Goal: Communication & Community: Answer question/provide support

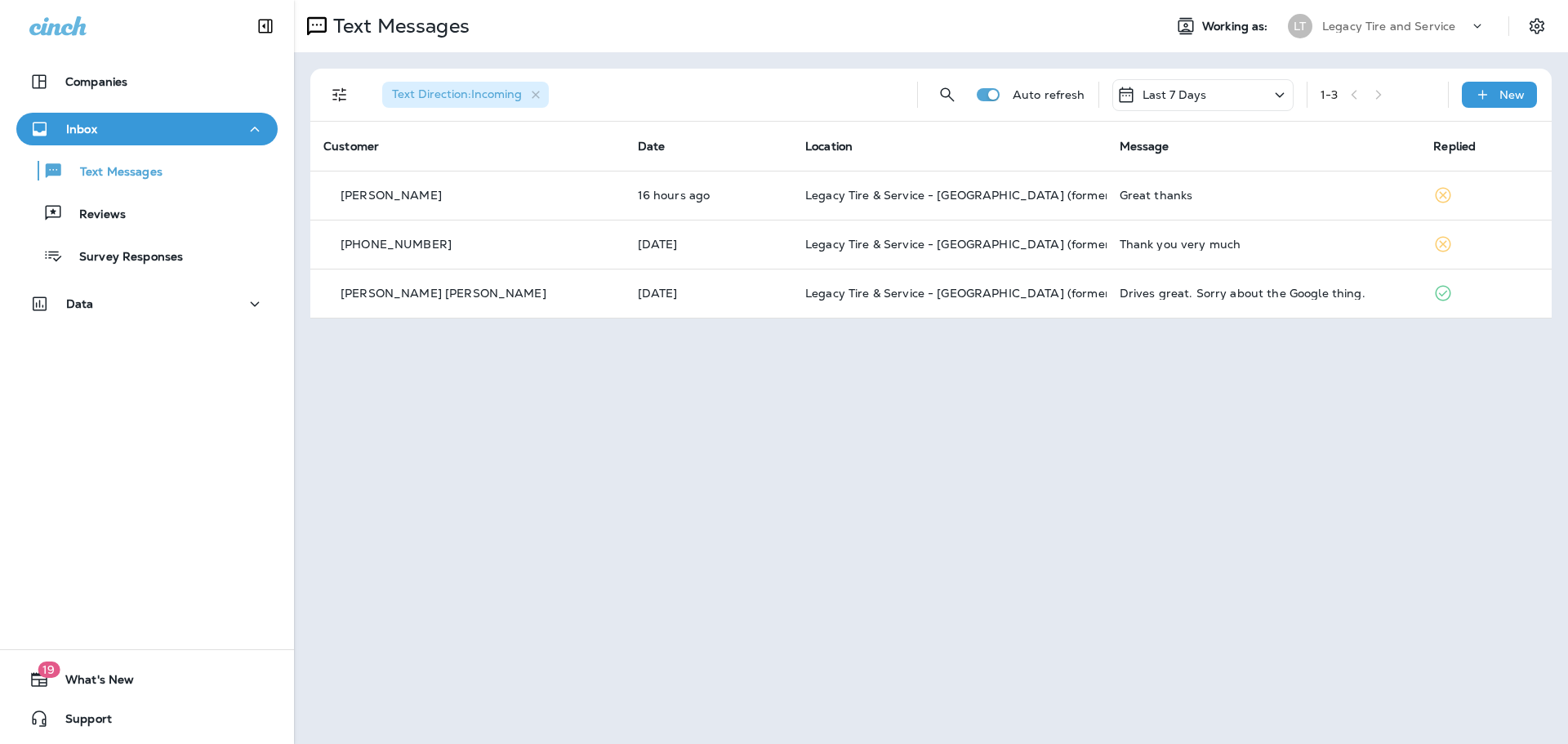
click at [114, 214] on p "Reviews" at bounding box center [94, 215] width 63 height 16
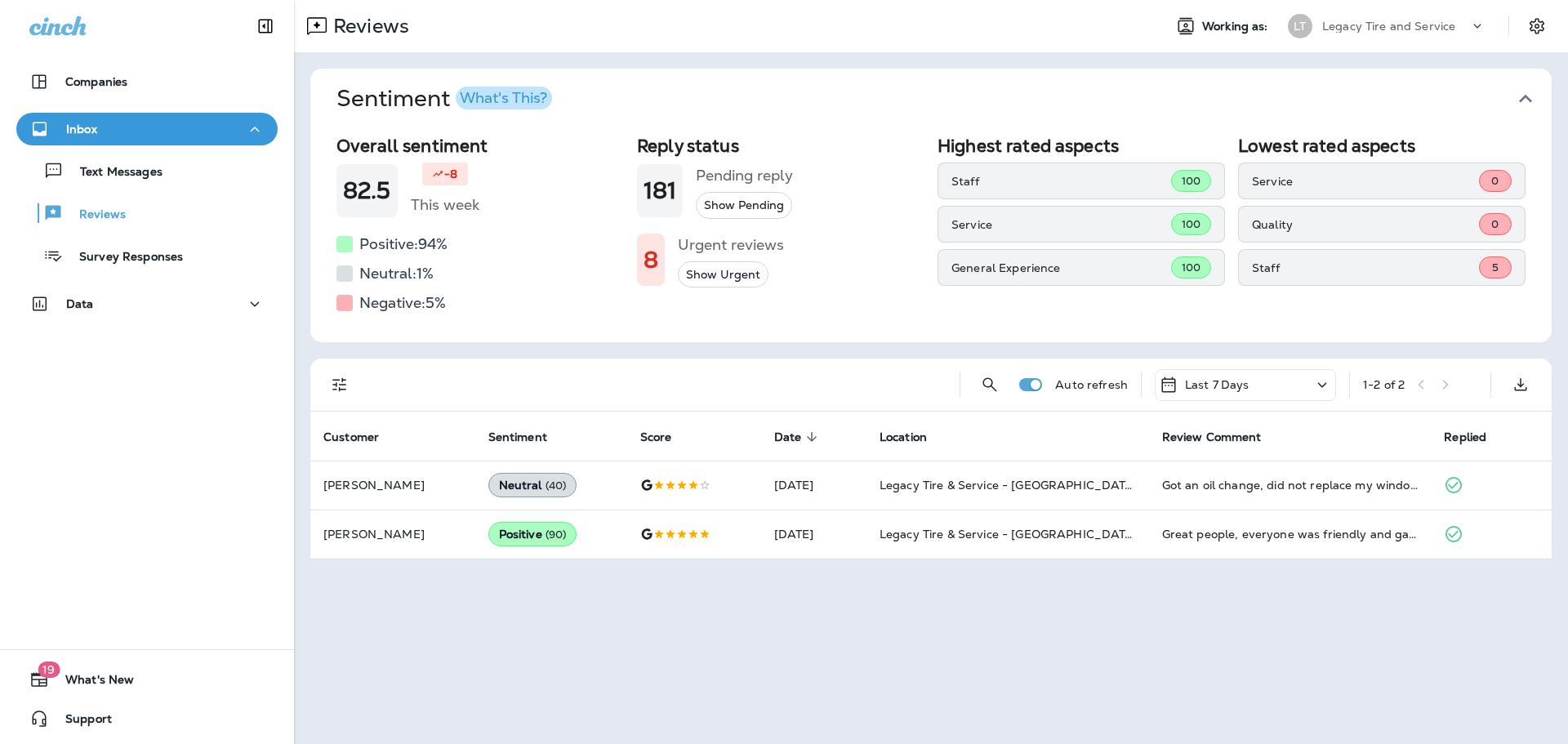
click at [1532, 95] on icon "button" at bounding box center [1525, 99] width 26 height 26
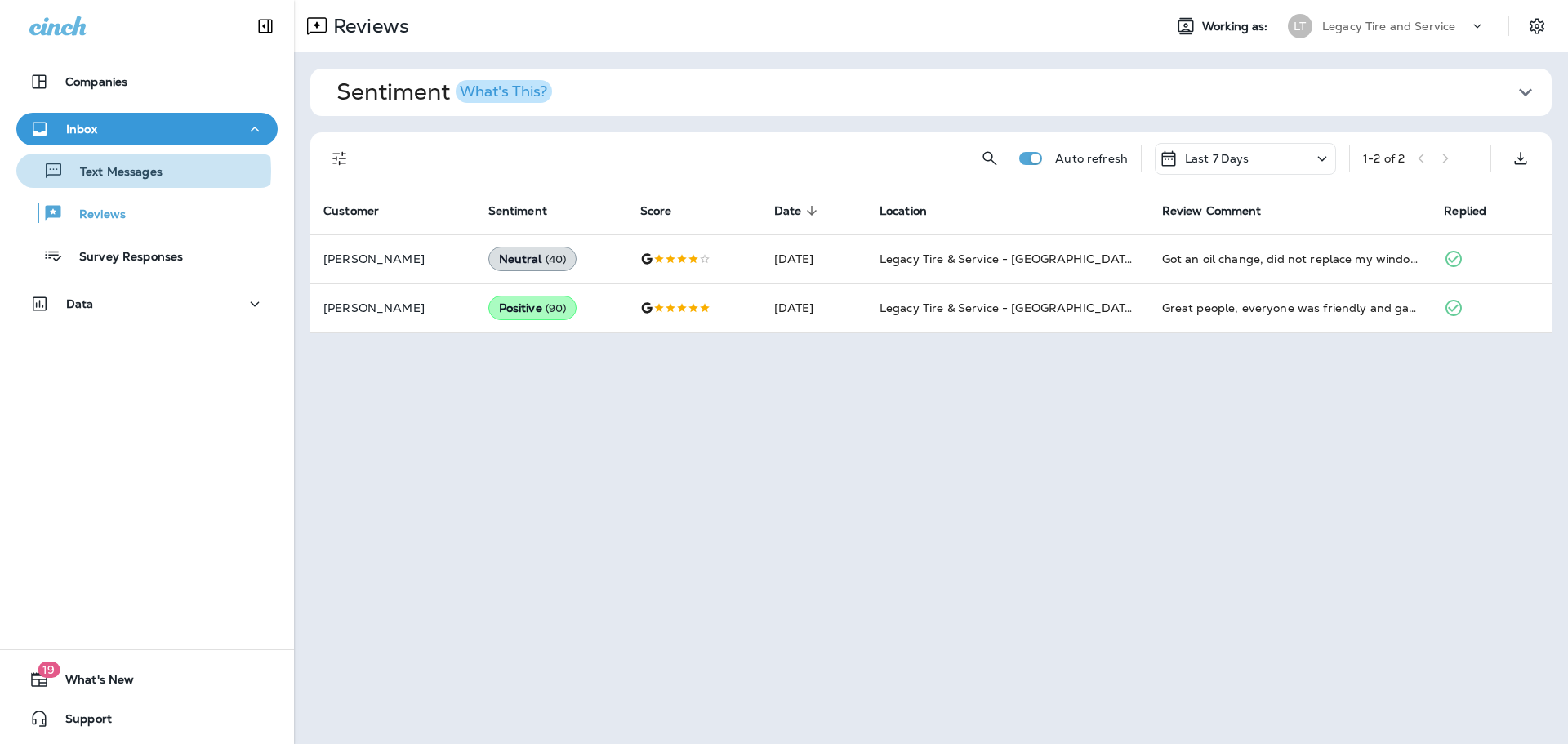
click at [134, 170] on p "Text Messages" at bounding box center [113, 172] width 99 height 16
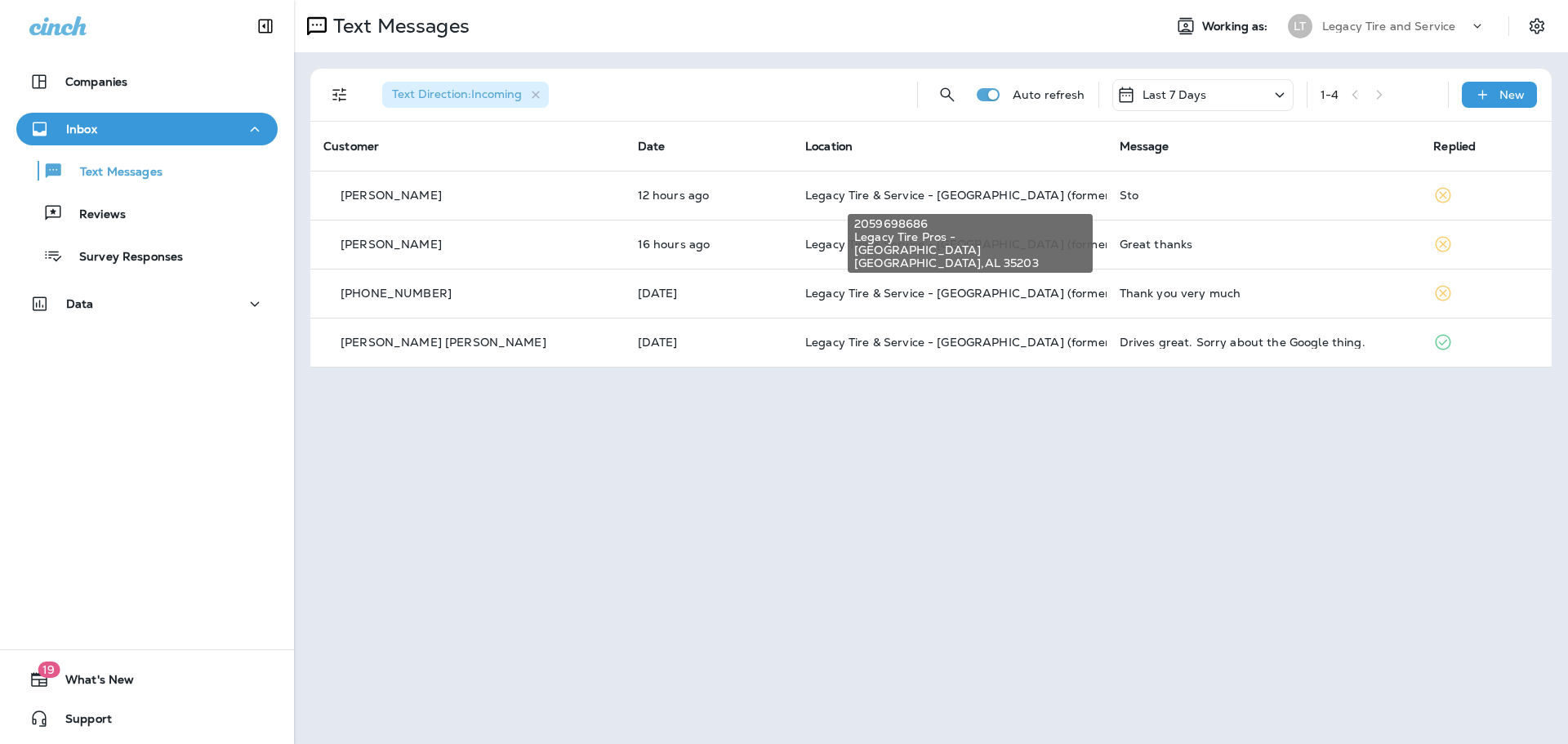
click at [805, 198] on span "Legacy Tire & Service - [GEOGRAPHIC_DATA] (formerly Magic City Tire & Service)" at bounding box center [1035, 195] width 460 height 15
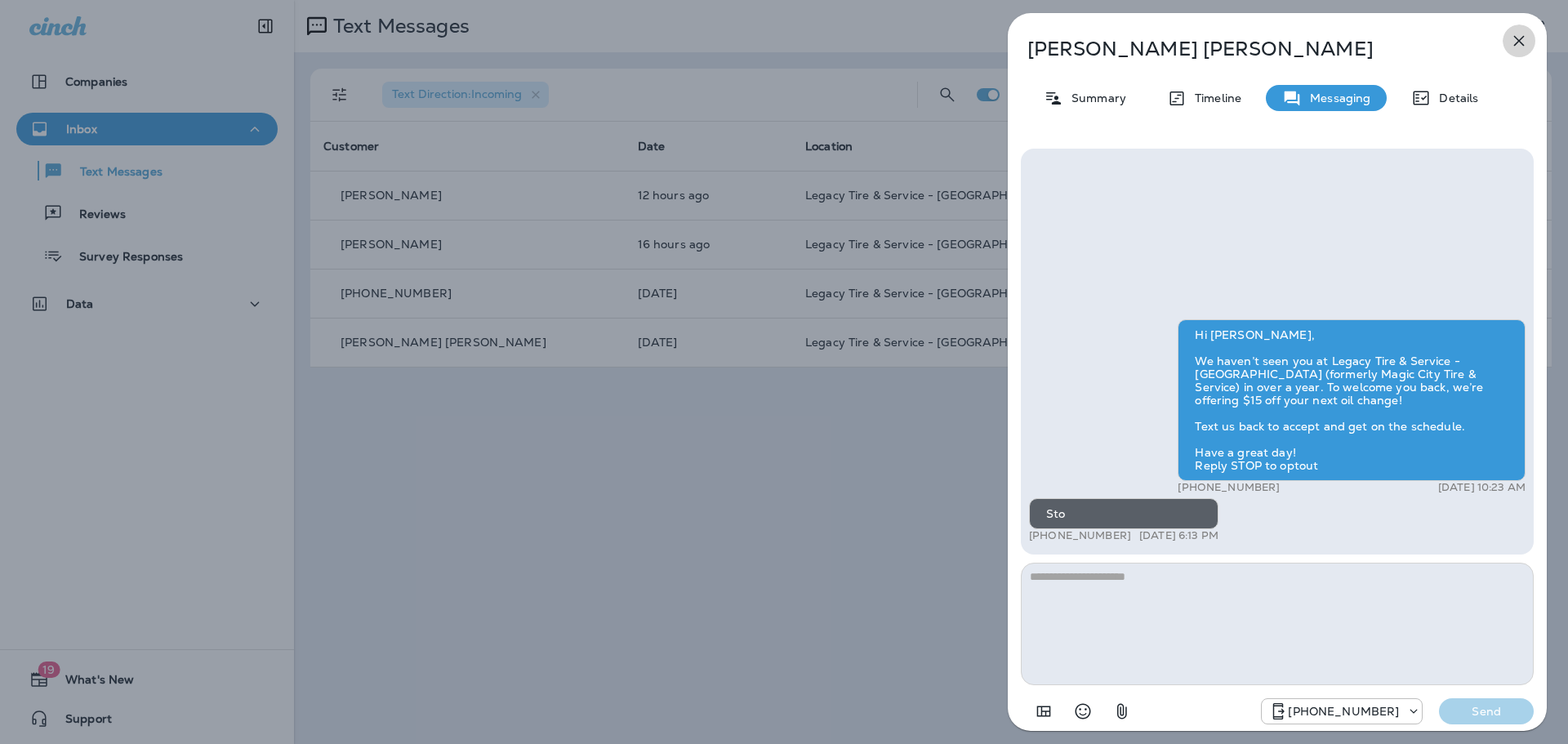
click at [1518, 42] on icon "button" at bounding box center [1519, 41] width 10 height 10
